Goal: Find specific page/section: Find specific page/section

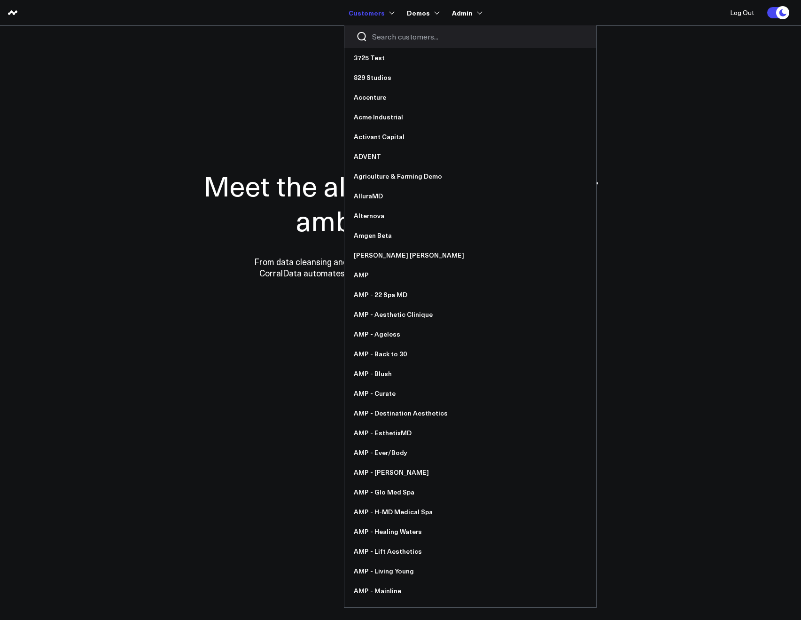
click at [373, 36] on input "Search customers input" at bounding box center [478, 36] width 212 height 10
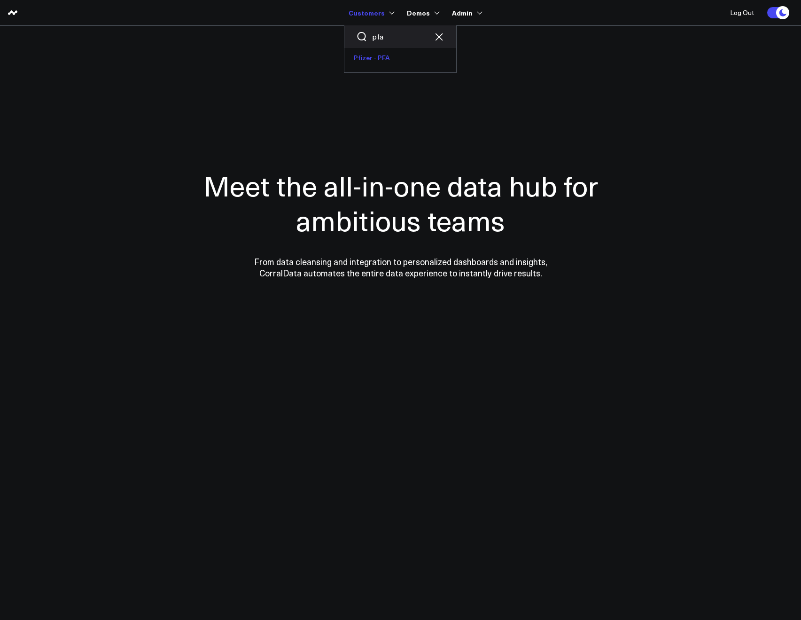
type input "pfa"
click at [379, 53] on link "Pfizer - PFA" at bounding box center [400, 58] width 112 height 20
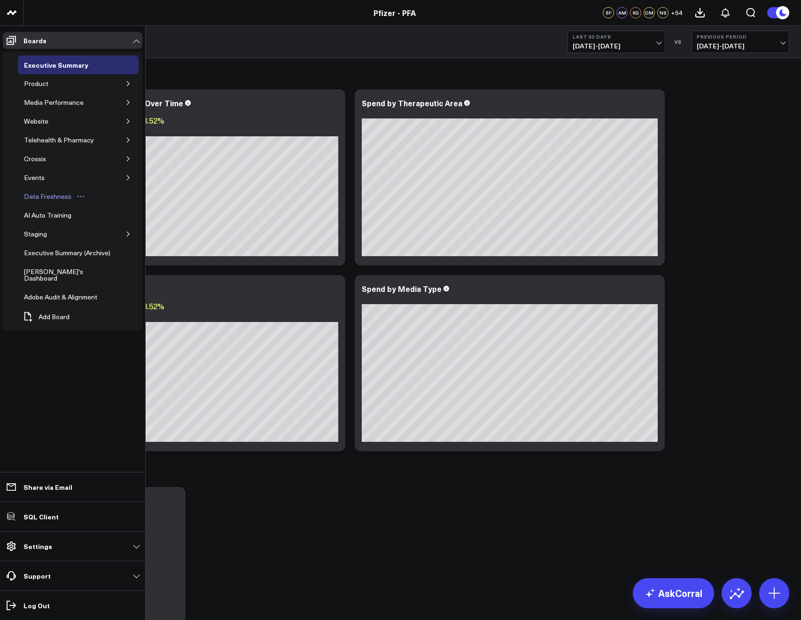
click at [41, 200] on div "Data Freshness" at bounding box center [48, 196] width 52 height 11
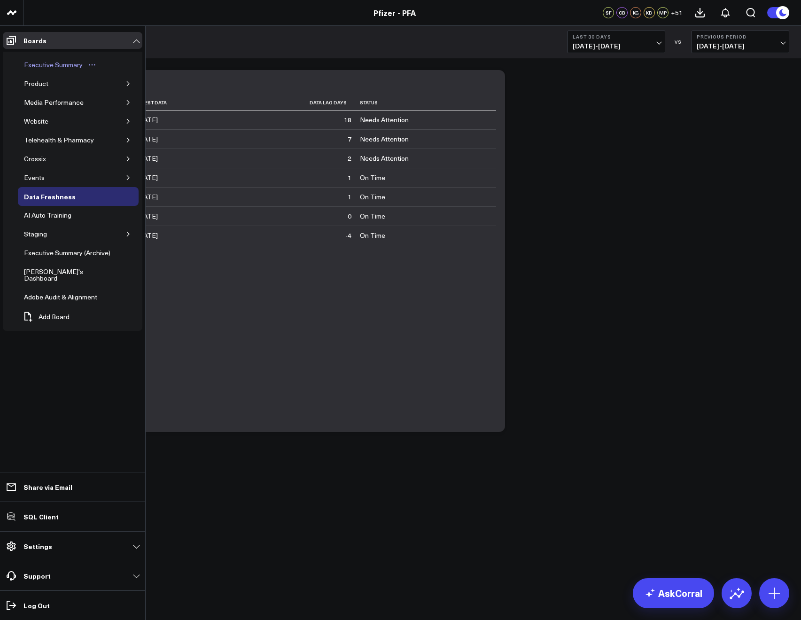
click at [42, 63] on div "Executive Summary" at bounding box center [53, 64] width 63 height 11
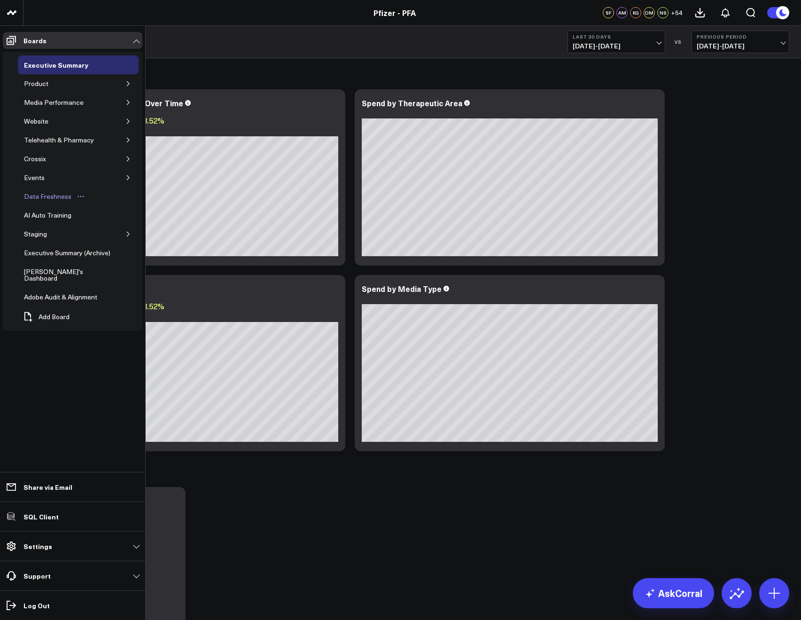
click at [31, 196] on div "Data Freshness" at bounding box center [48, 196] width 52 height 11
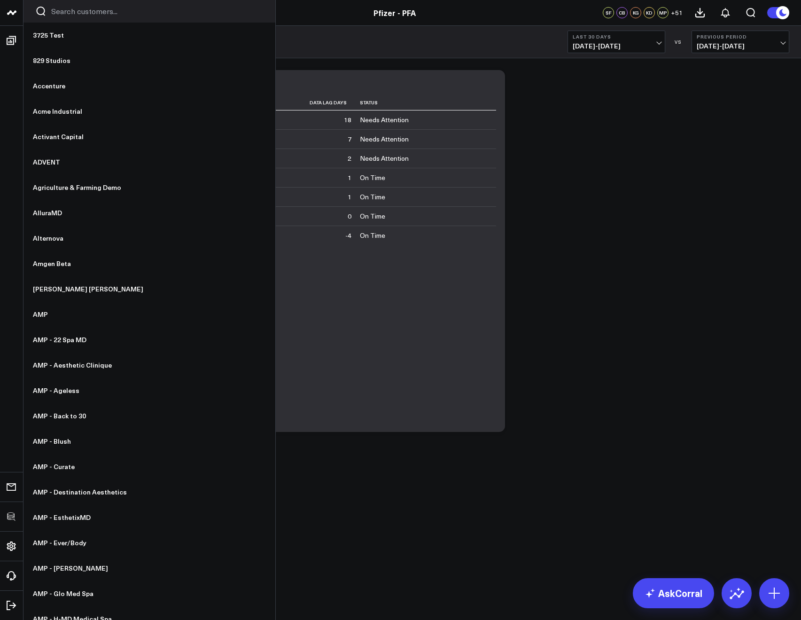
click at [53, 16] on input "Search customers input" at bounding box center [157, 11] width 212 height 10
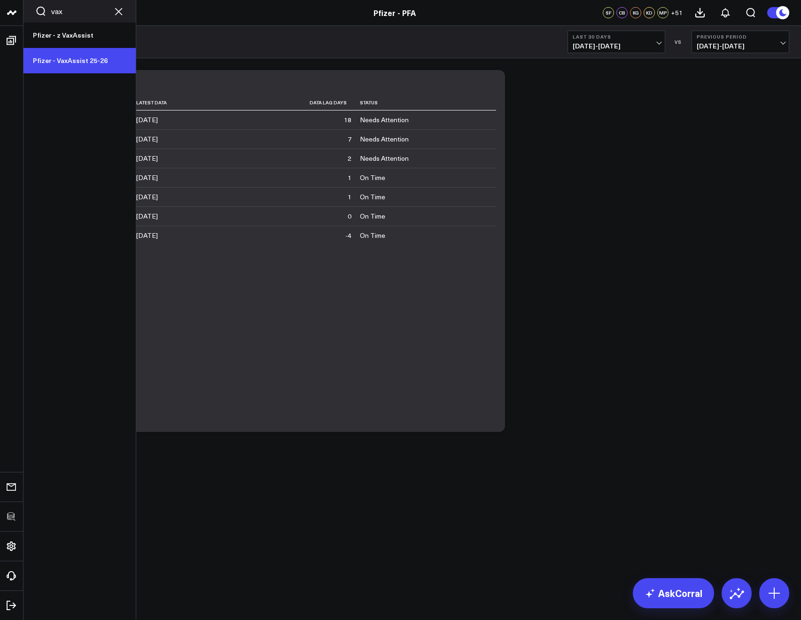
type input "vax"
